Goal: Information Seeking & Learning: Learn about a topic

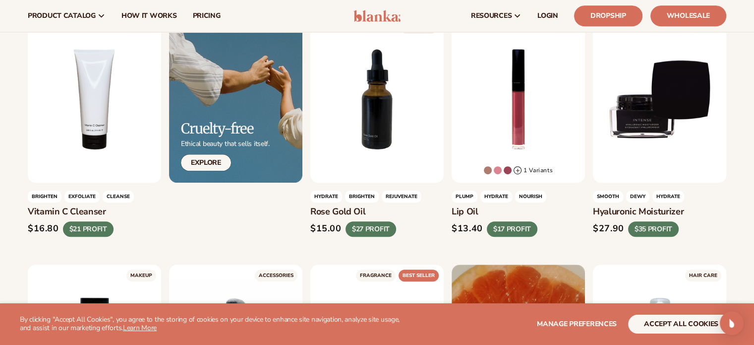
scroll to position [124, 0]
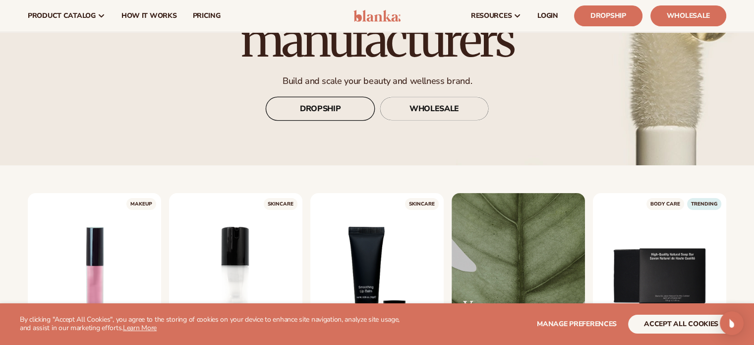
click at [329, 113] on link "DROPSHIP" at bounding box center [320, 109] width 109 height 24
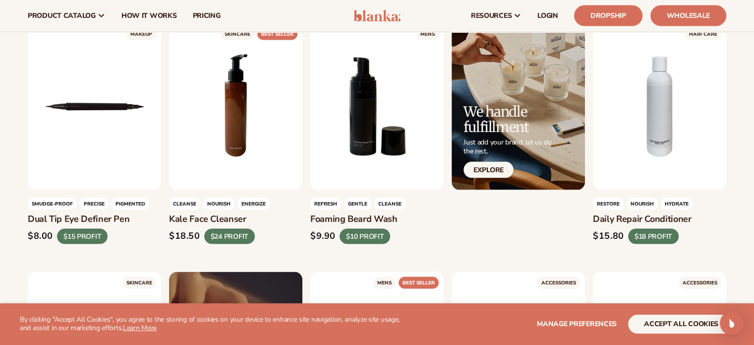
scroll to position [2029, 0]
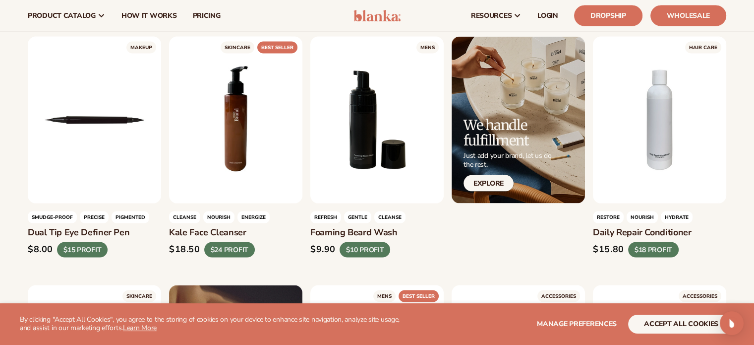
drag, startPoint x: 253, startPoint y: 223, endPoint x: 171, endPoint y: 222, distance: 82.3
click at [171, 227] on h3 "Kale face cleanser" at bounding box center [235, 232] width 133 height 11
copy h3 "Kale face cleanser"
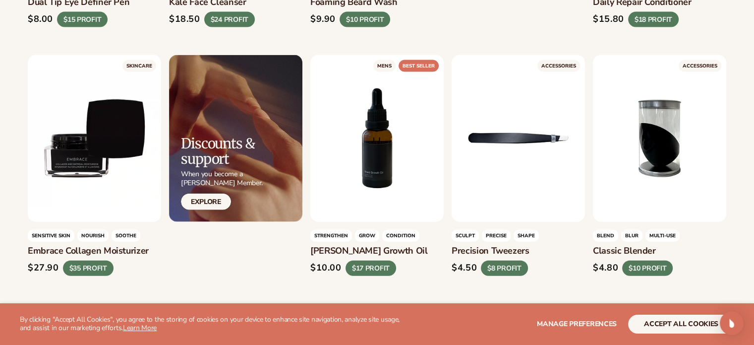
scroll to position [2286, 0]
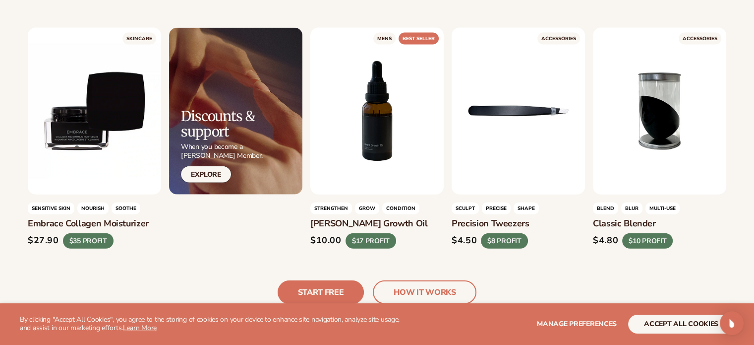
drag, startPoint x: 155, startPoint y: 215, endPoint x: 26, endPoint y: 212, distance: 129.4
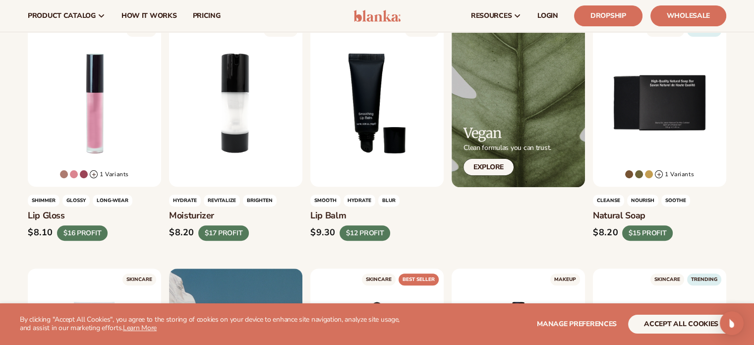
scroll to position [0, 0]
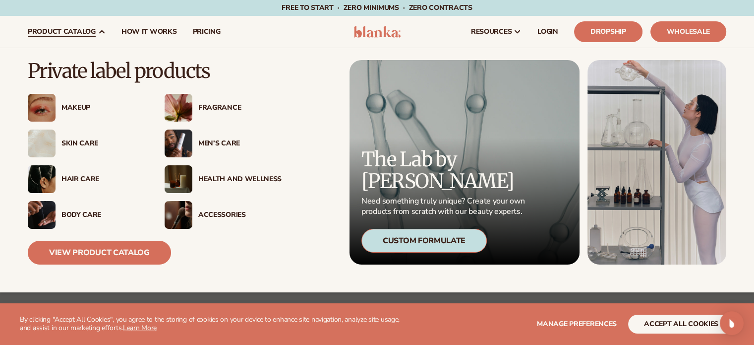
click at [76, 148] on div "Skin Care" at bounding box center [86, 143] width 117 height 28
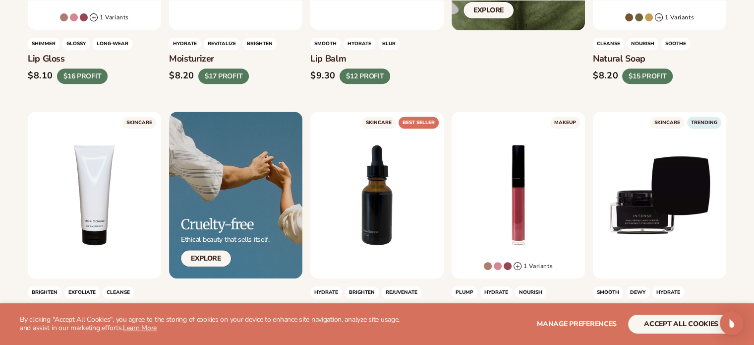
scroll to position [600, 0]
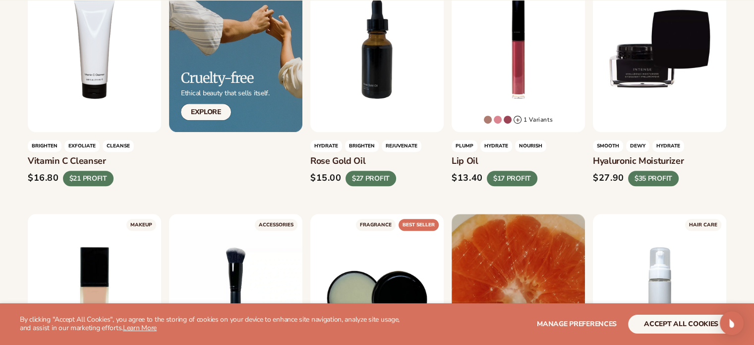
drag, startPoint x: 691, startPoint y: 163, endPoint x: 591, endPoint y: 164, distance: 99.7
copy h3 "Hyaluronic moisturizer"
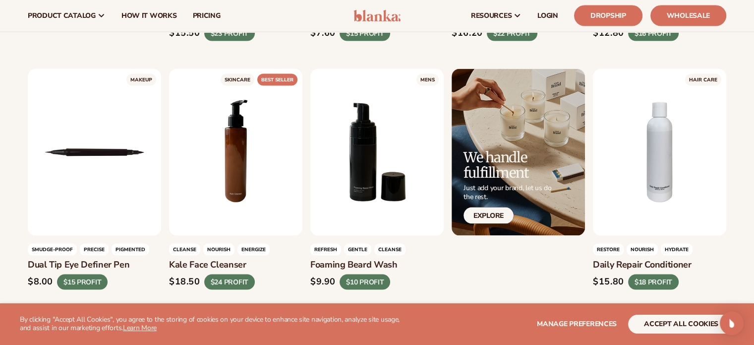
scroll to position [1993, 0]
